Goal: Task Accomplishment & Management: Manage account settings

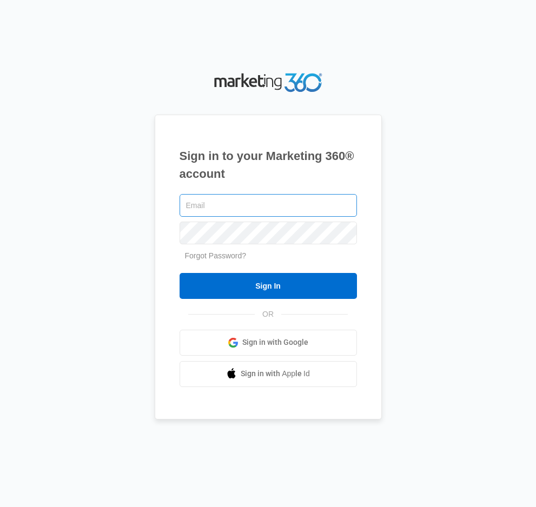
click at [217, 197] on input "text" at bounding box center [268, 205] width 177 height 23
type input "cmassey@thesoccerbox.com"
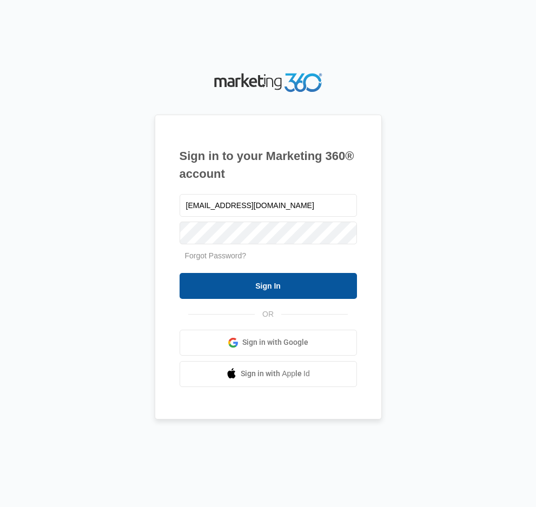
click at [256, 295] on input "Sign In" at bounding box center [268, 286] width 177 height 26
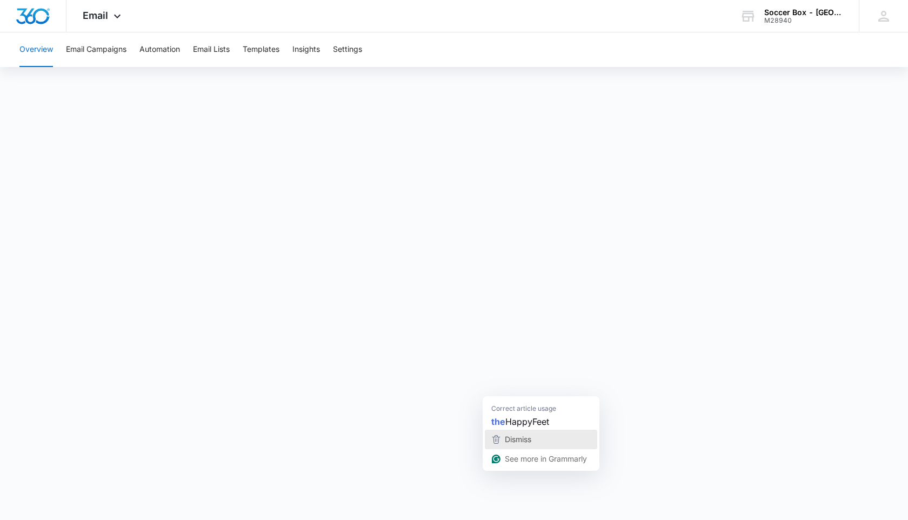
click at [522, 440] on span "Dismiss" at bounding box center [518, 439] width 26 height 9
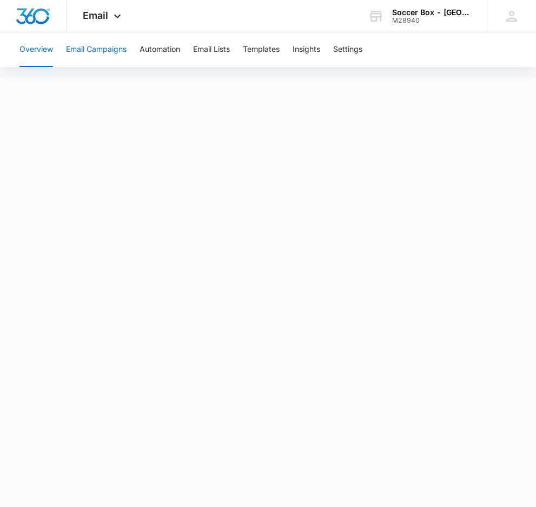
click at [96, 58] on button "Email Campaigns" at bounding box center [96, 49] width 61 height 35
click at [104, 52] on button "Email Campaigns" at bounding box center [96, 49] width 61 height 35
click at [94, 50] on button "Email Campaigns" at bounding box center [96, 49] width 61 height 35
click at [104, 12] on span "Email" at bounding box center [95, 15] width 25 height 11
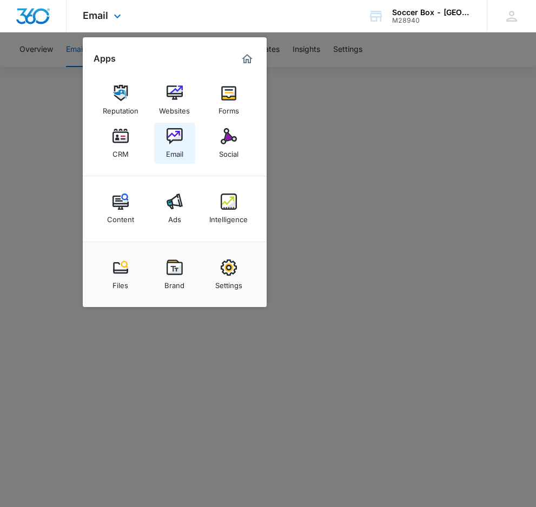
click at [171, 142] on img at bounding box center [175, 136] width 16 height 16
